Goal: Task Accomplishment & Management: Manage account settings

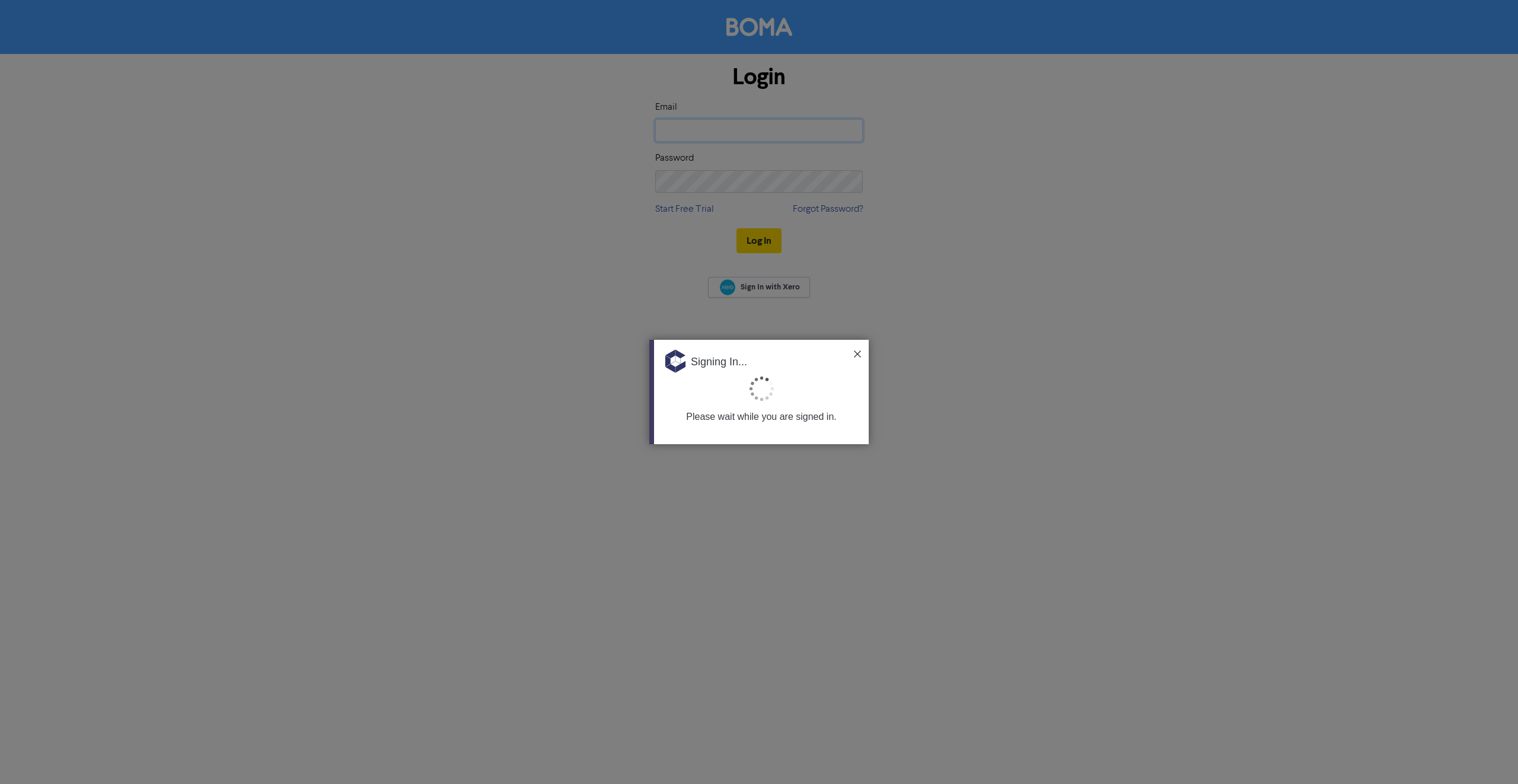
type input "[EMAIL_ADDRESS][DOMAIN_NAME]"
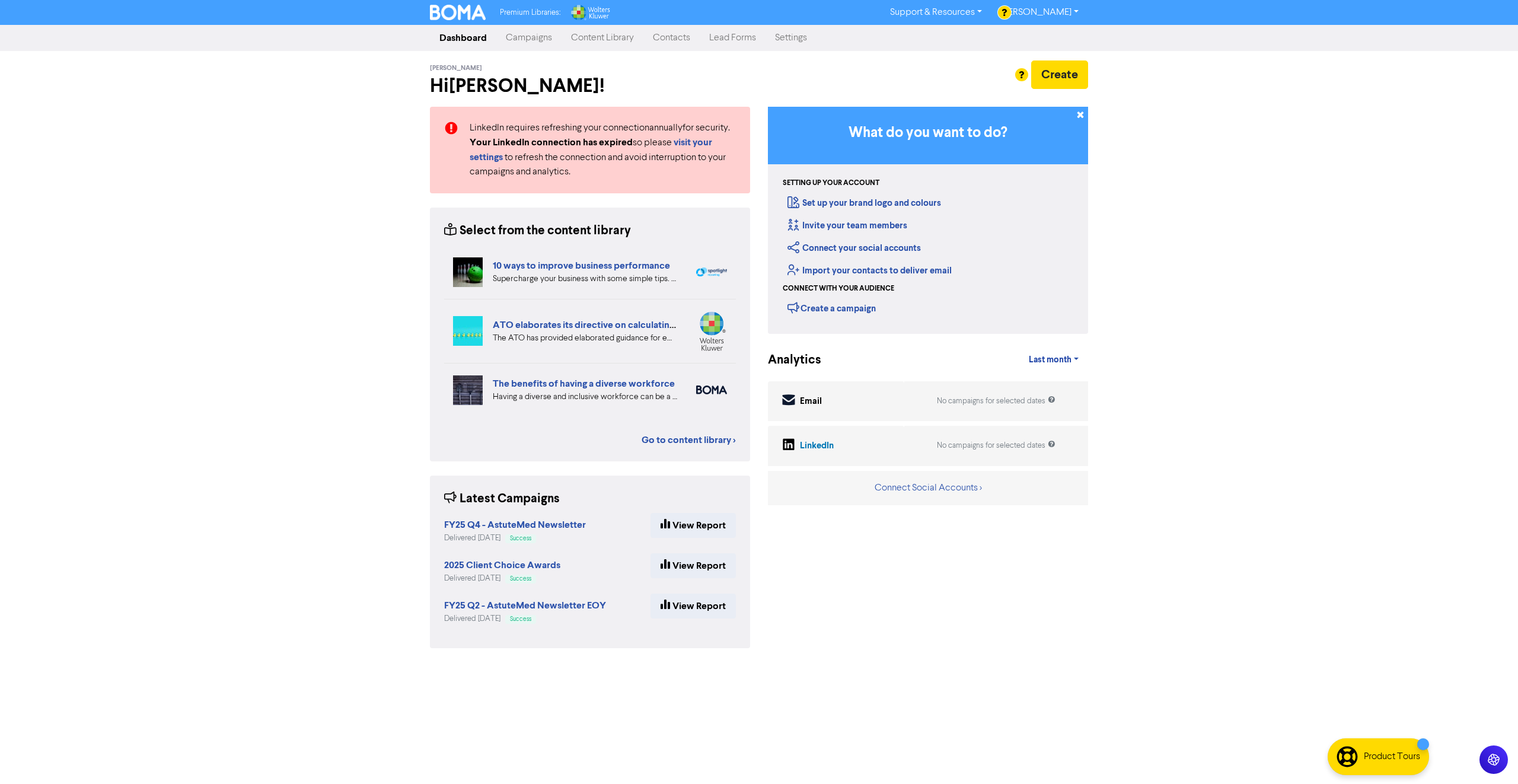
click at [682, 46] on link "Contacts" at bounding box center [671, 38] width 57 height 24
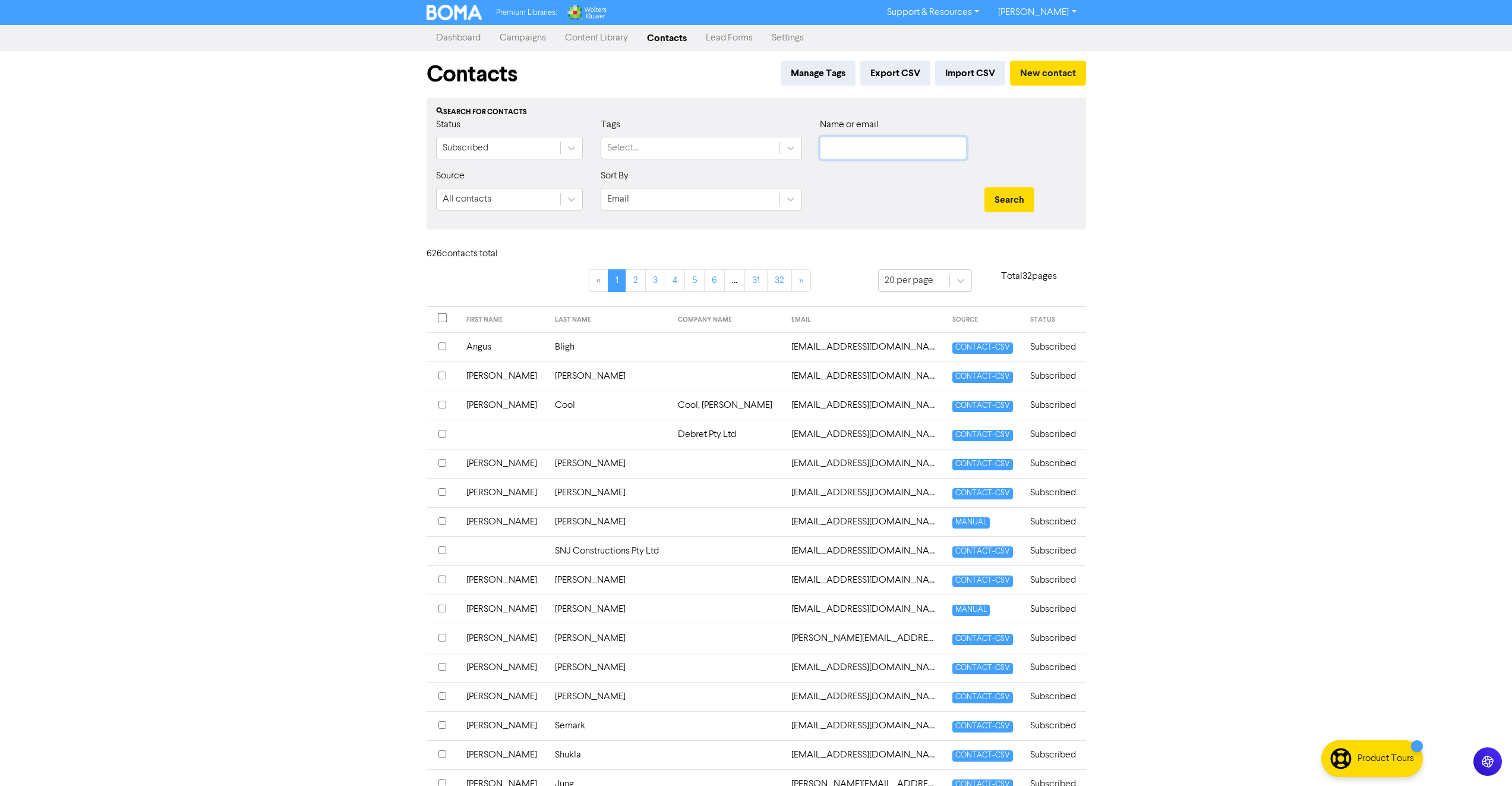
click at [846, 153] on input "text" at bounding box center [893, 147] width 147 height 23
type input "[PERSON_NAME]"
click at [985, 187] on button "Search" at bounding box center [1010, 199] width 50 height 25
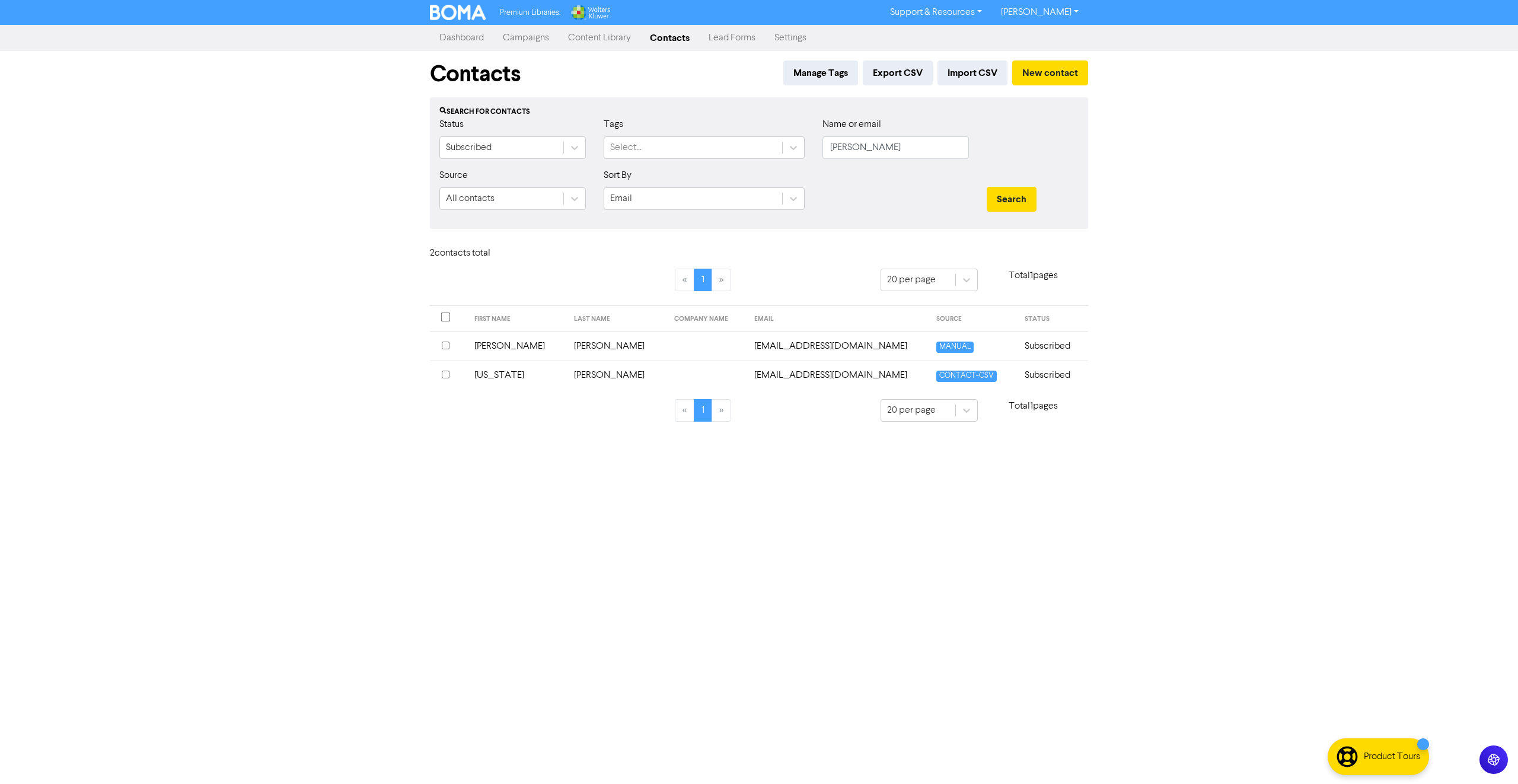
click at [517, 375] on td "[US_STATE]" at bounding box center [517, 374] width 100 height 29
click at [449, 376] on input "checkbox" at bounding box center [446, 374] width 8 height 8
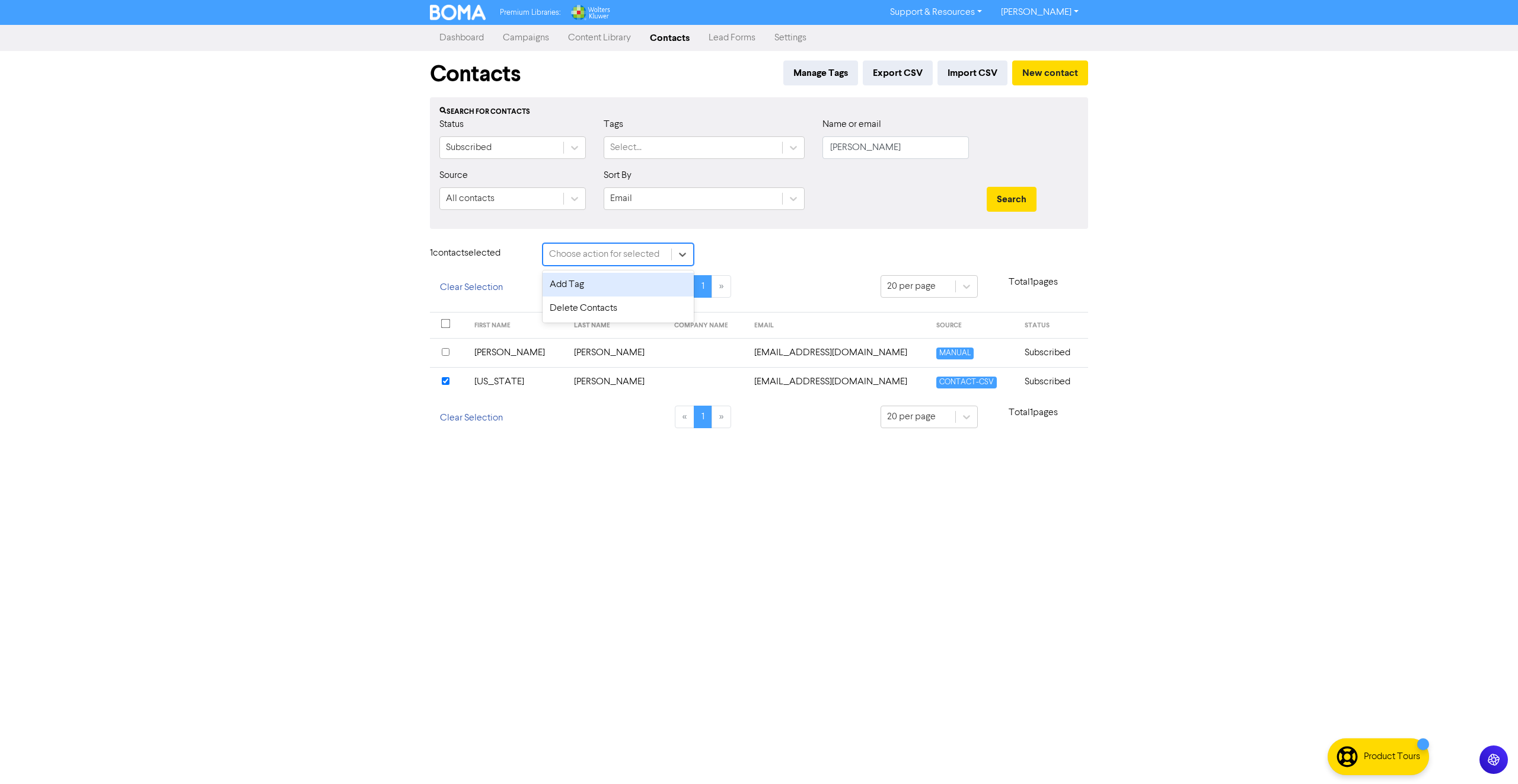
click at [581, 255] on div "Choose action for selected" at bounding box center [604, 254] width 110 height 14
click at [599, 312] on div "Delete Contacts" at bounding box center [619, 309] width 151 height 24
click at [780, 260] on button "Delete 1 contact" at bounding box center [755, 255] width 86 height 25
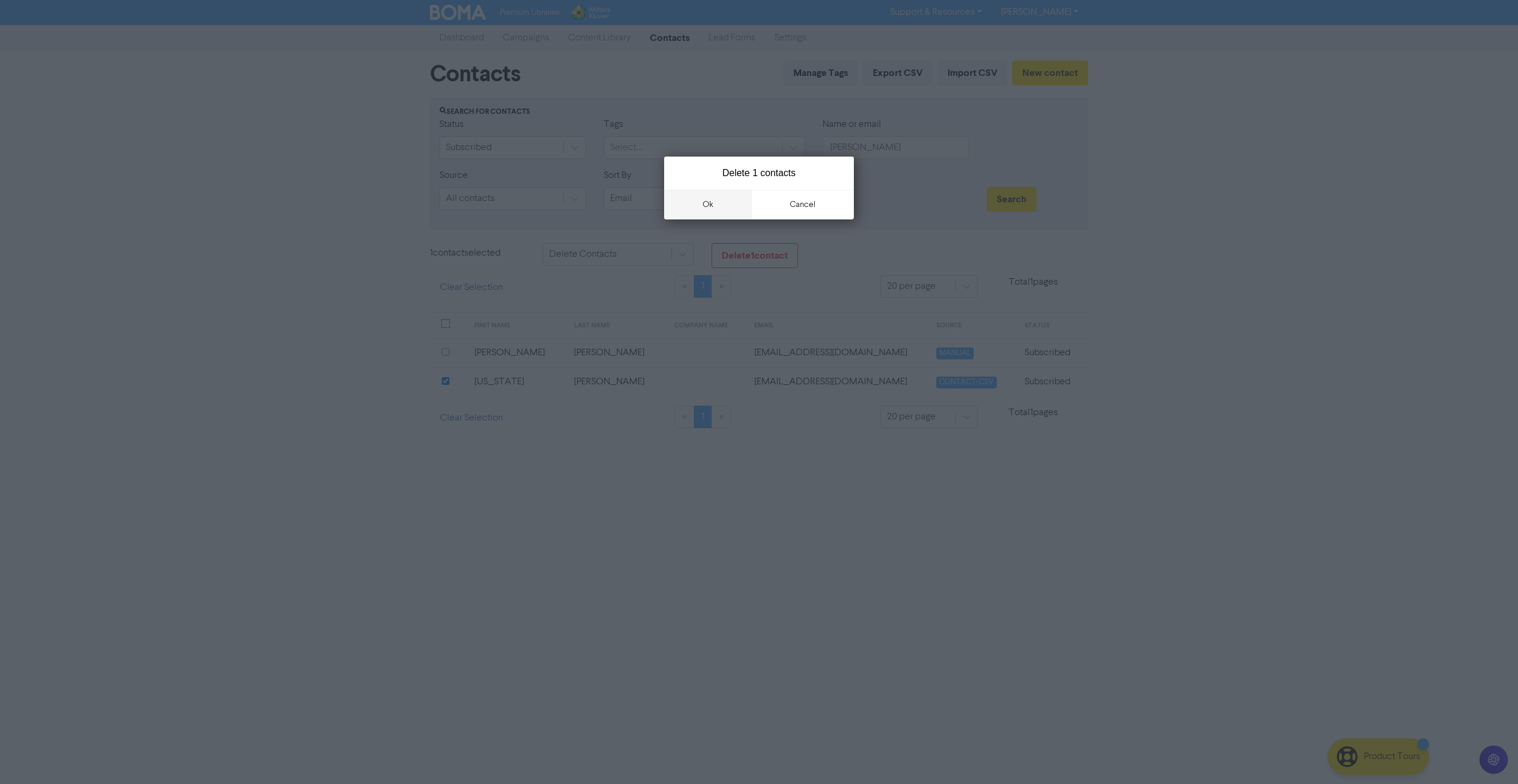
click at [677, 204] on button "ok" at bounding box center [708, 204] width 87 height 30
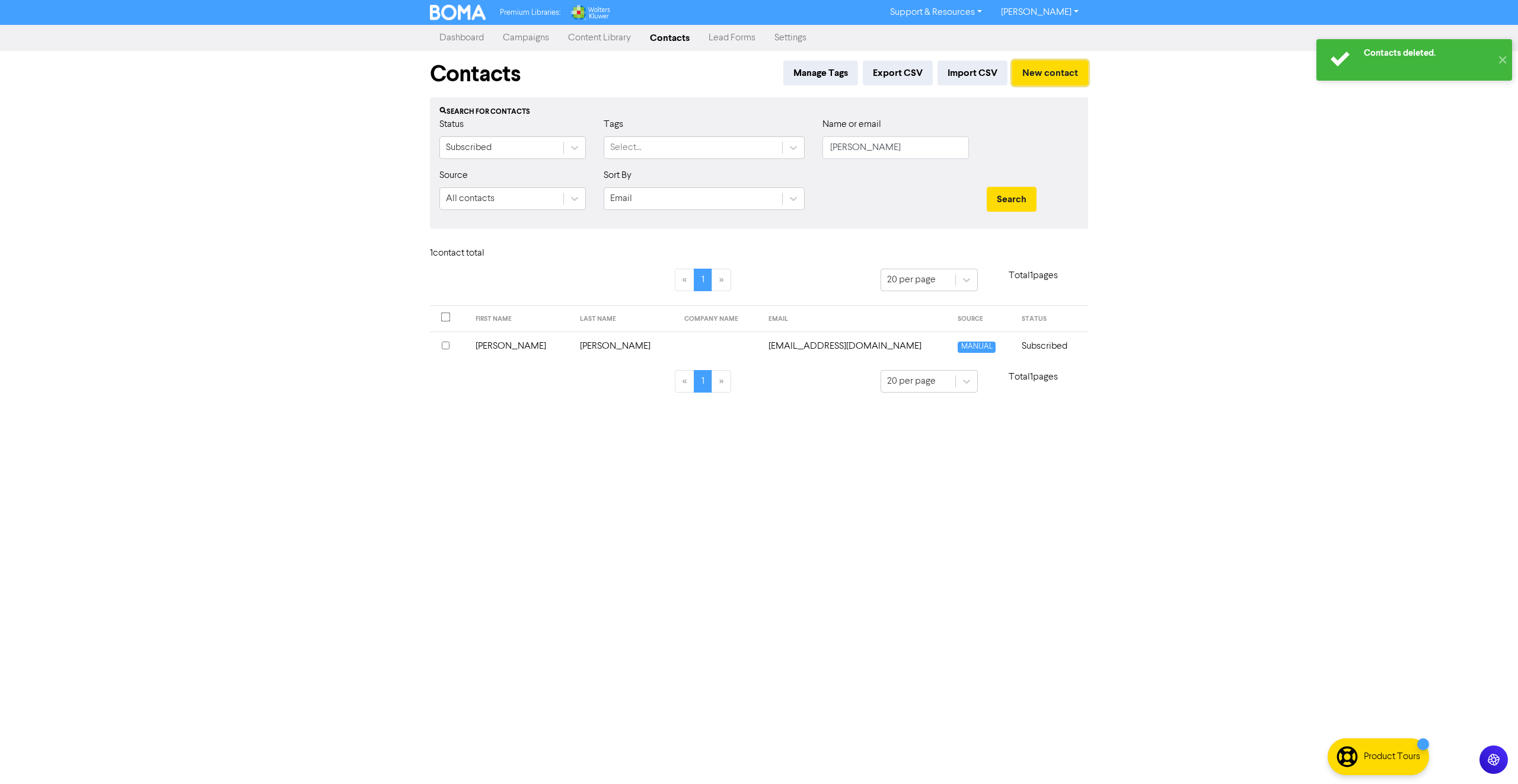
click at [1064, 78] on button "New contact" at bounding box center [1050, 72] width 75 height 25
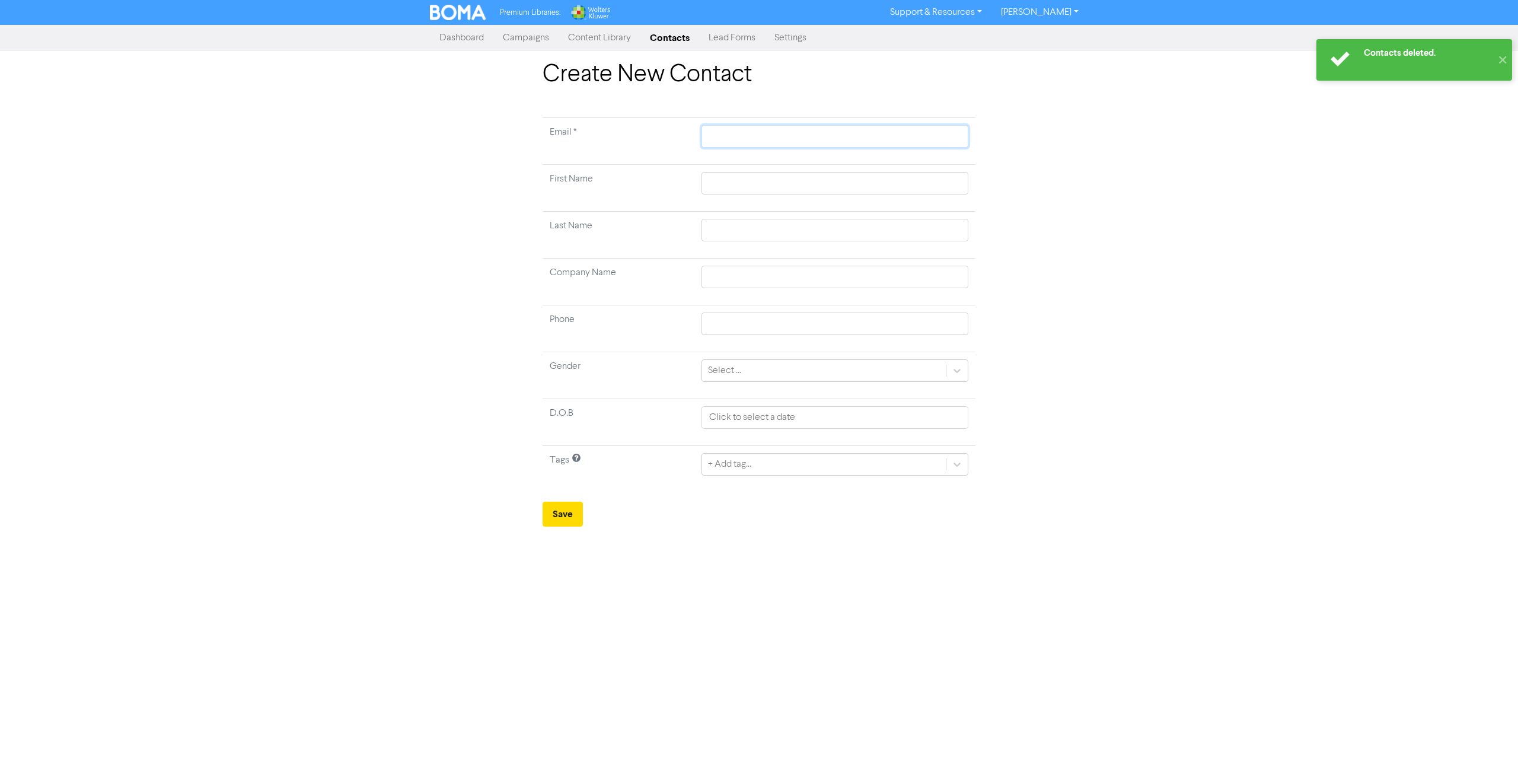
click at [815, 133] on input "text" at bounding box center [835, 136] width 267 height 23
paste input "[US_STATE][EMAIL_ADDRESS][PERSON_NAME][DOMAIN_NAME]"
type input "[US_STATE][EMAIL_ADDRESS][PERSON_NAME][DOMAIN_NAME]"
click at [786, 177] on input "text" at bounding box center [835, 183] width 267 height 23
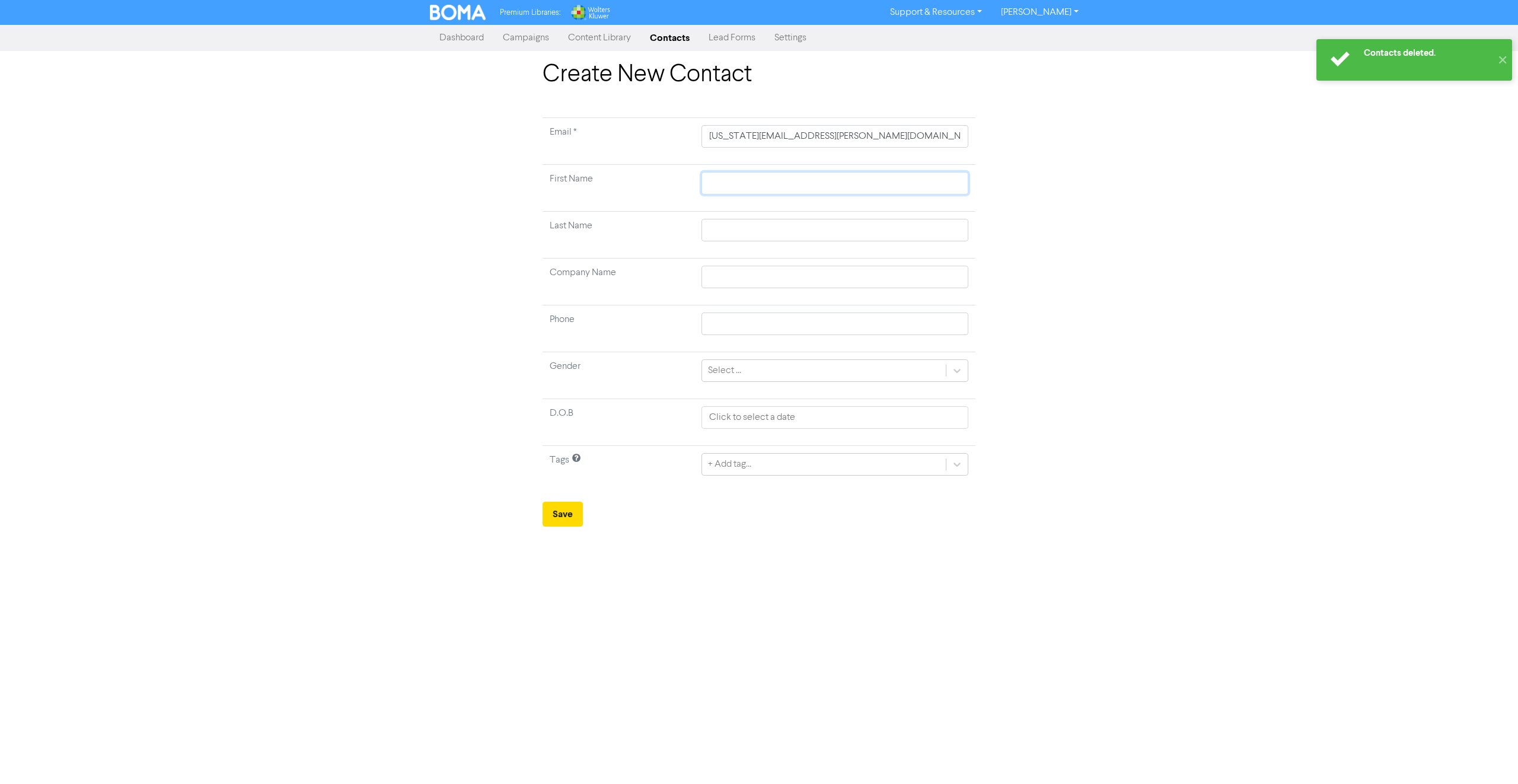
type input "G"
type input "Ge"
type input "Geo"
type input "Geor"
type input "[PERSON_NAME]"
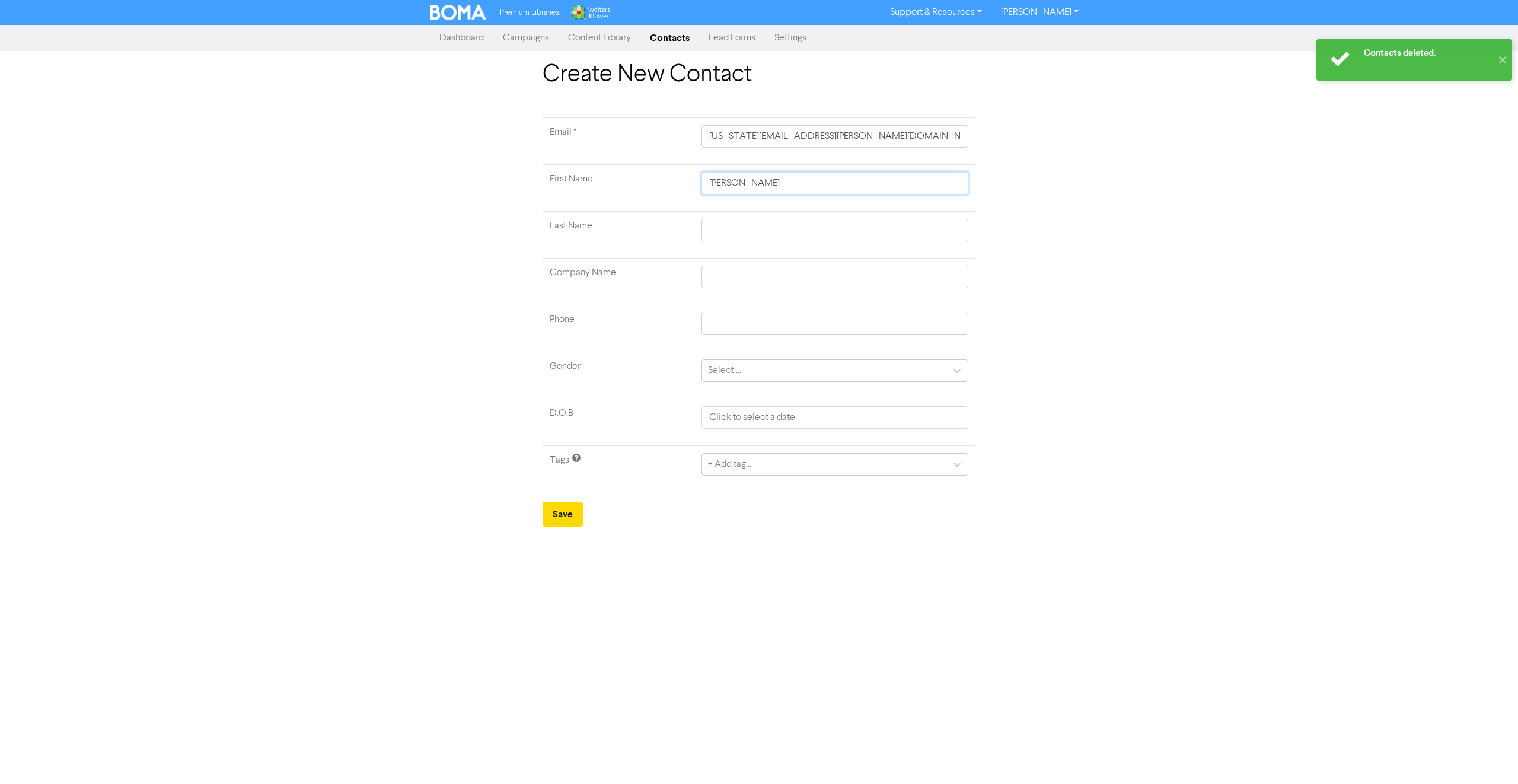
type input "[PERSON_NAME]"
type input "[US_STATE]"
type input "G"
type input "Gr"
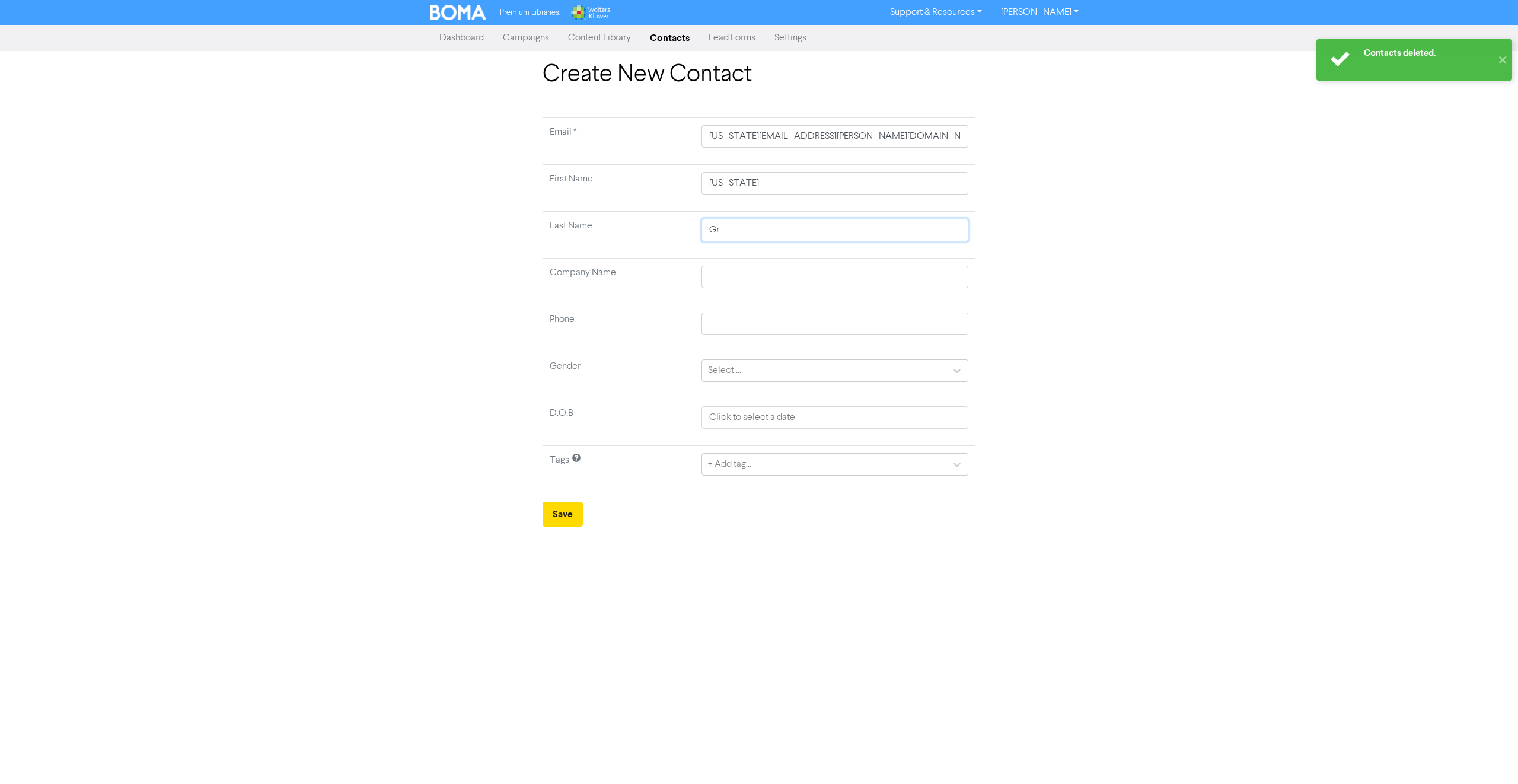
type input "Gri"
type input "Gric"
type input "[PERSON_NAME]"
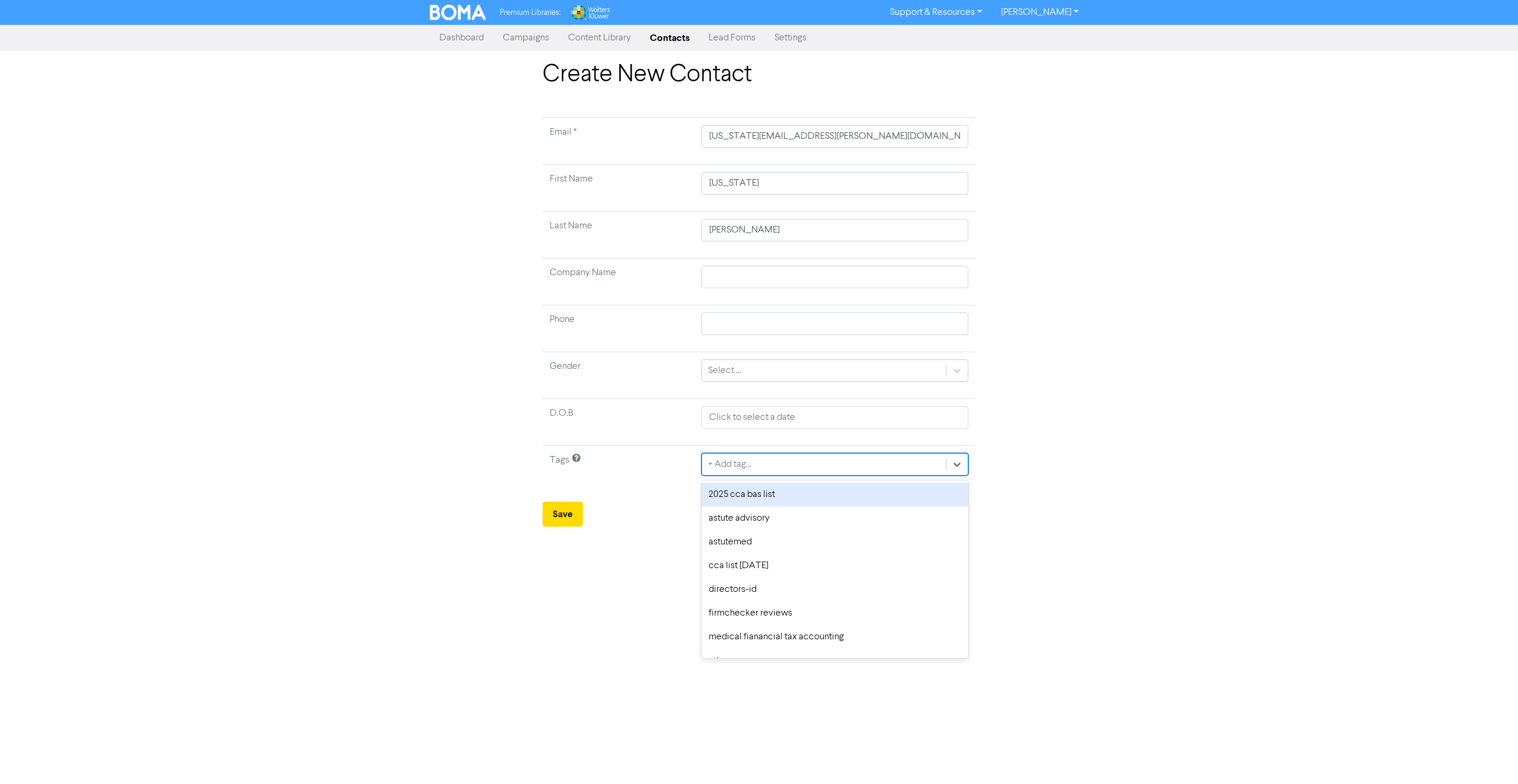
click at [777, 472] on div "+ Add tag..." at bounding box center [824, 464] width 244 height 22
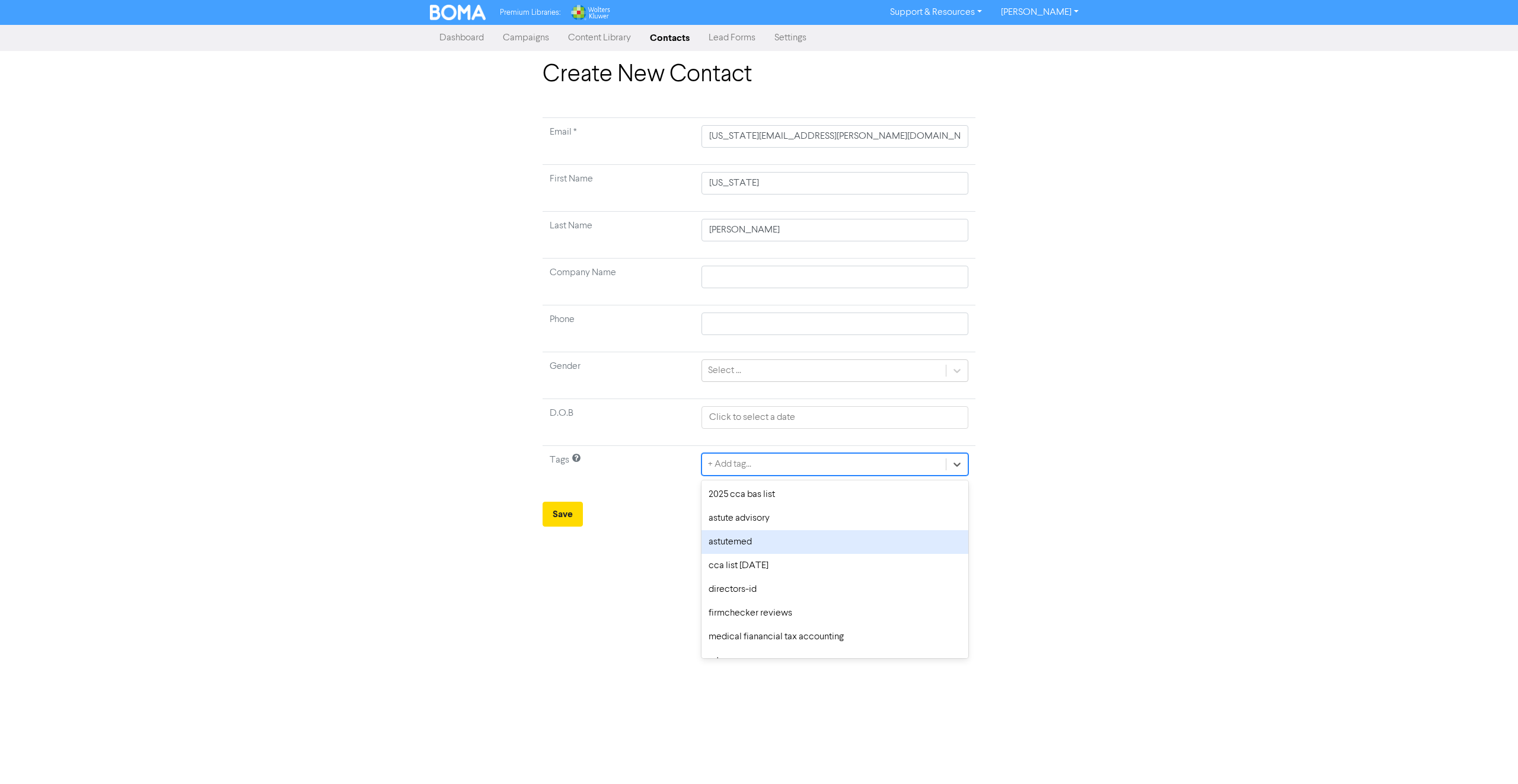
click at [776, 533] on div "astutemed" at bounding box center [835, 542] width 267 height 24
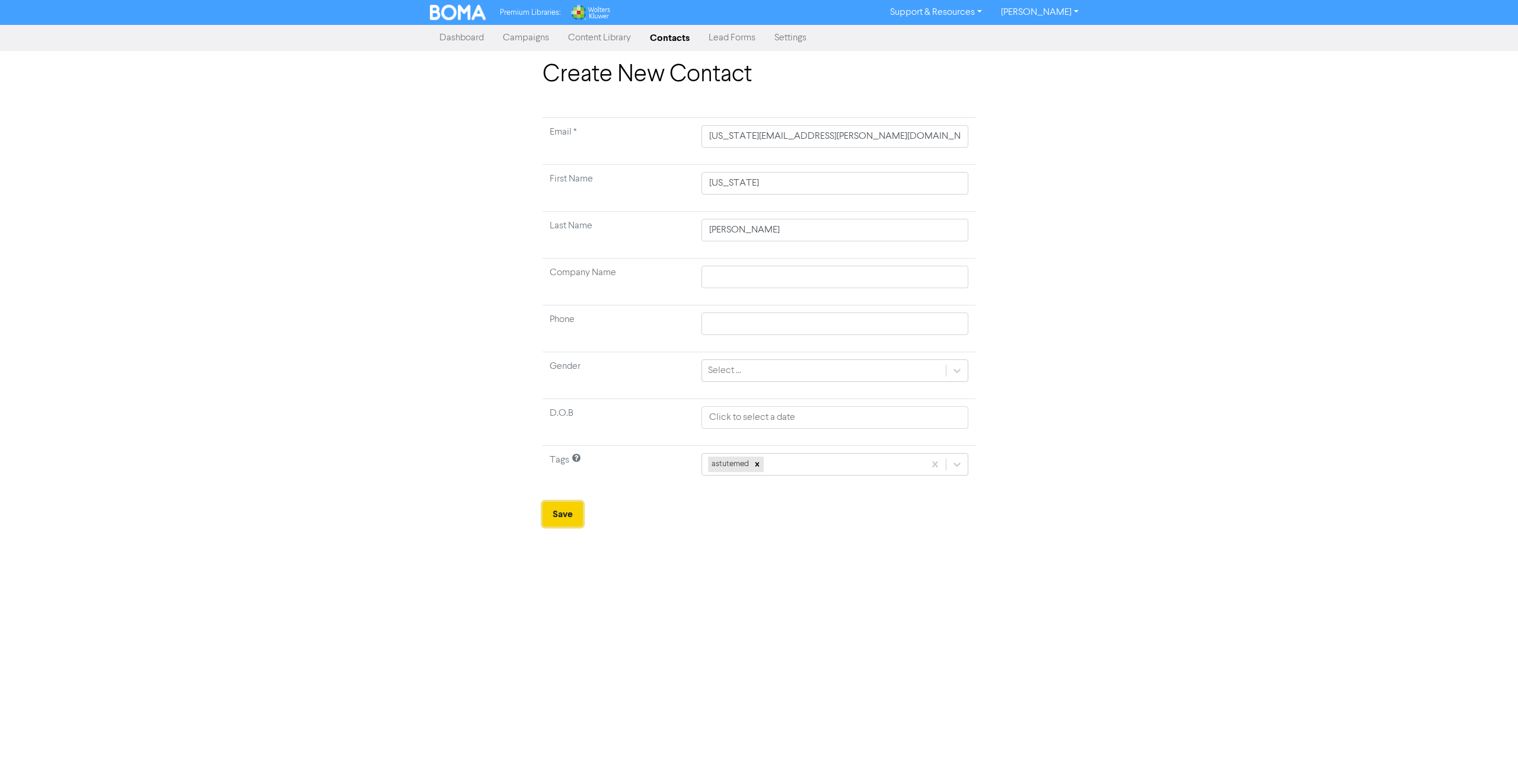
click at [556, 517] on button "Save" at bounding box center [563, 513] width 41 height 25
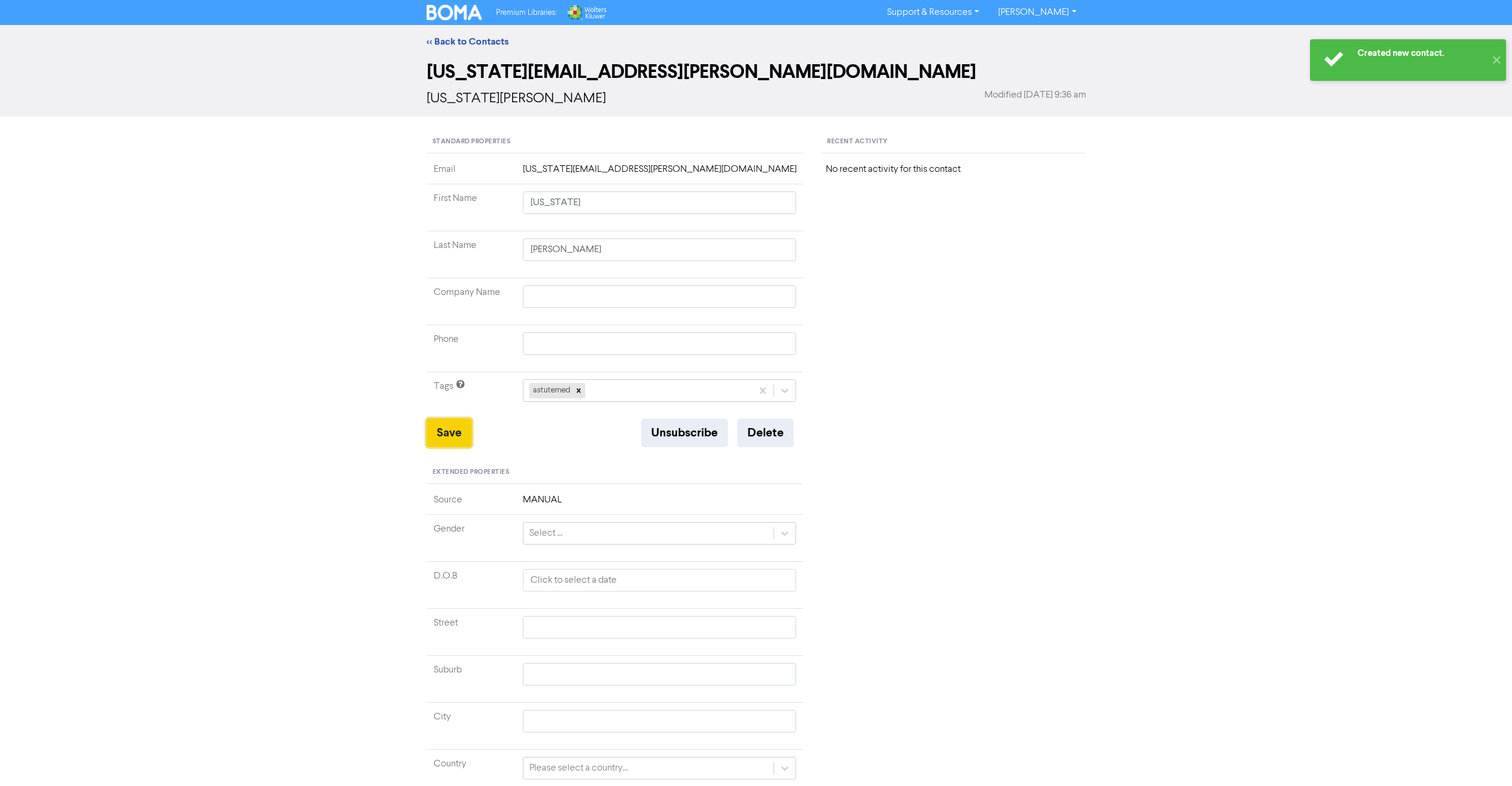
click at [460, 441] on button "Save" at bounding box center [449, 433] width 45 height 29
